Goal: Entertainment & Leisure: Consume media (video, audio)

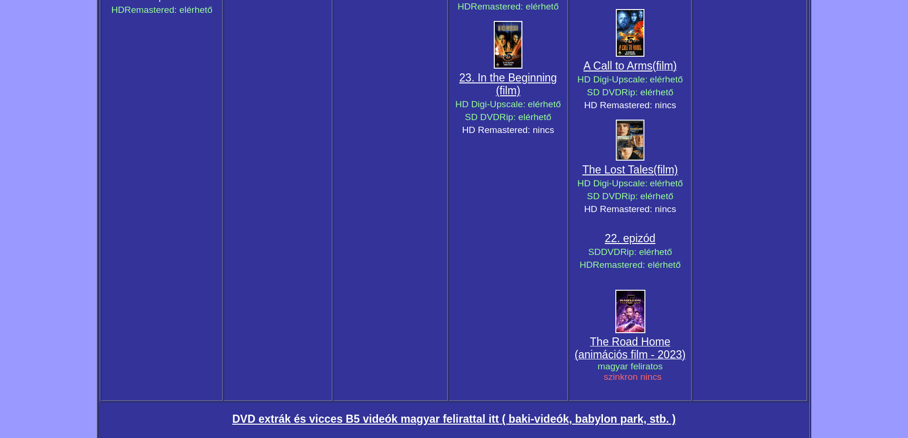
scroll to position [1572, 0]
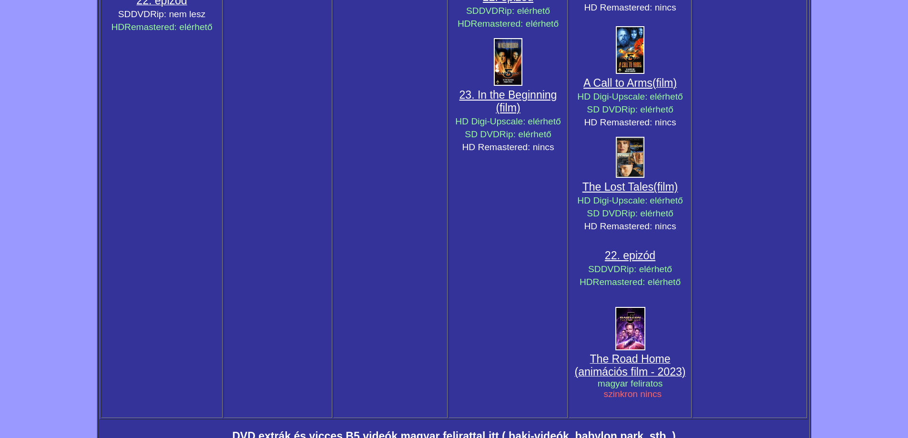
click at [646, 256] on span "22. epizód" at bounding box center [630, 255] width 51 height 12
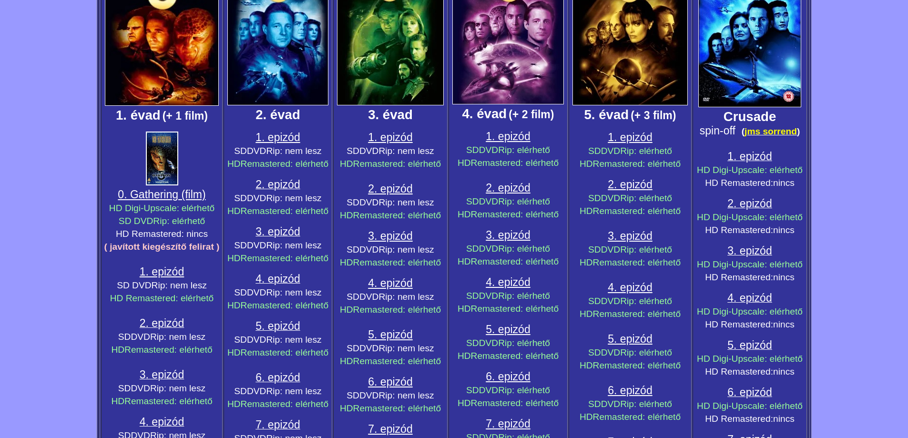
scroll to position [286, 0]
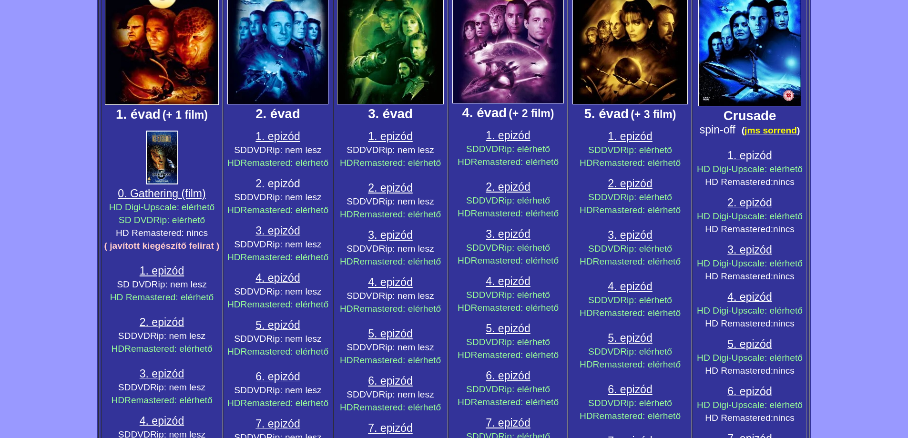
click at [158, 192] on span "0. Gathering (film)" at bounding box center [162, 193] width 88 height 12
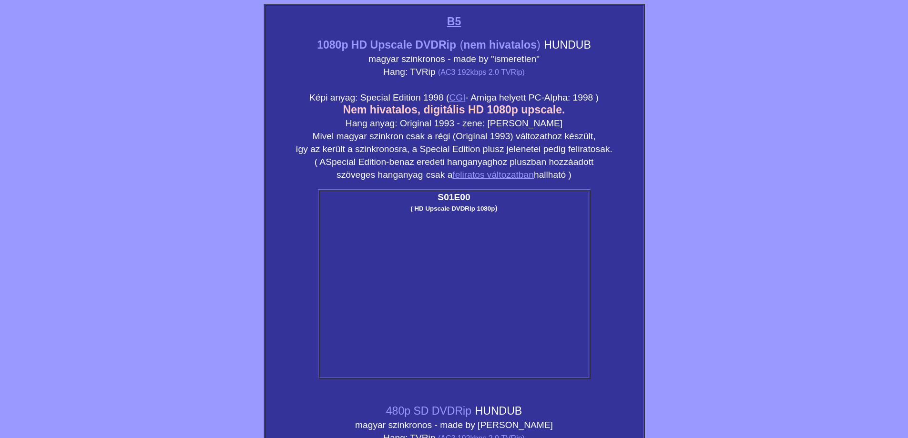
click at [457, 207] on small "( HD Upscale DVDRip 1080p" at bounding box center [452, 208] width 84 height 7
drag, startPoint x: 456, startPoint y: 200, endPoint x: 436, endPoint y: 206, distance: 21.4
click at [456, 200] on span "S01E00" at bounding box center [453, 197] width 32 height 10
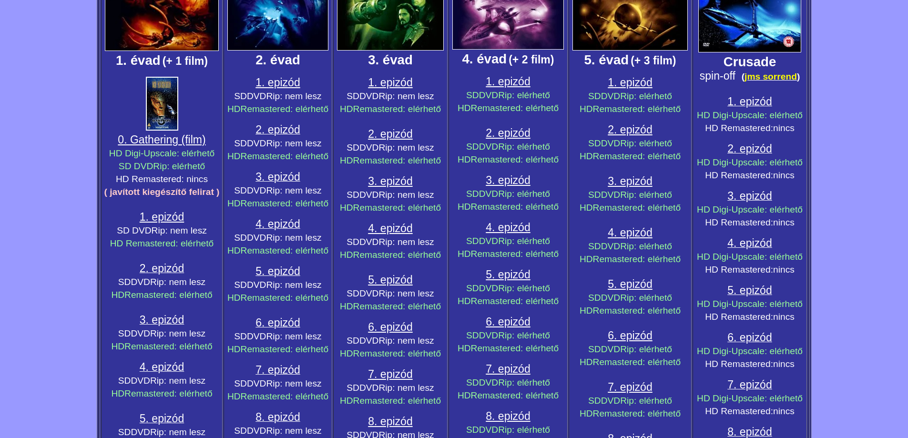
scroll to position [429, 0]
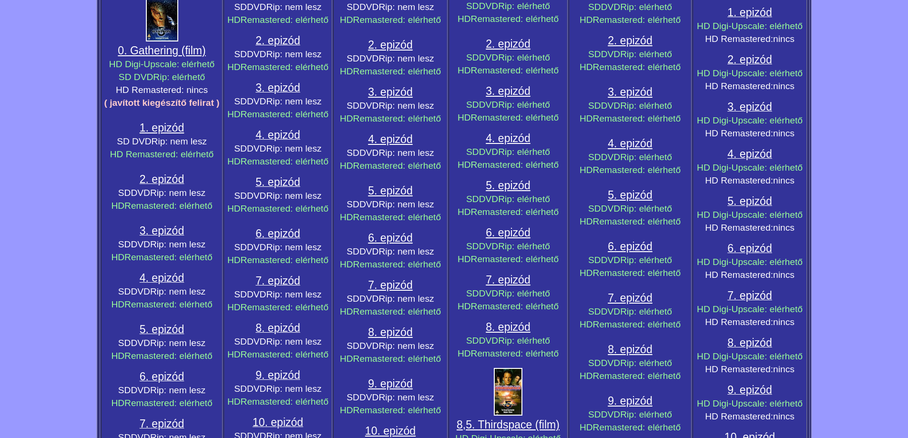
click at [158, 179] on span "2. epizód" at bounding box center [162, 179] width 44 height 12
